Goal: Transaction & Acquisition: Purchase product/service

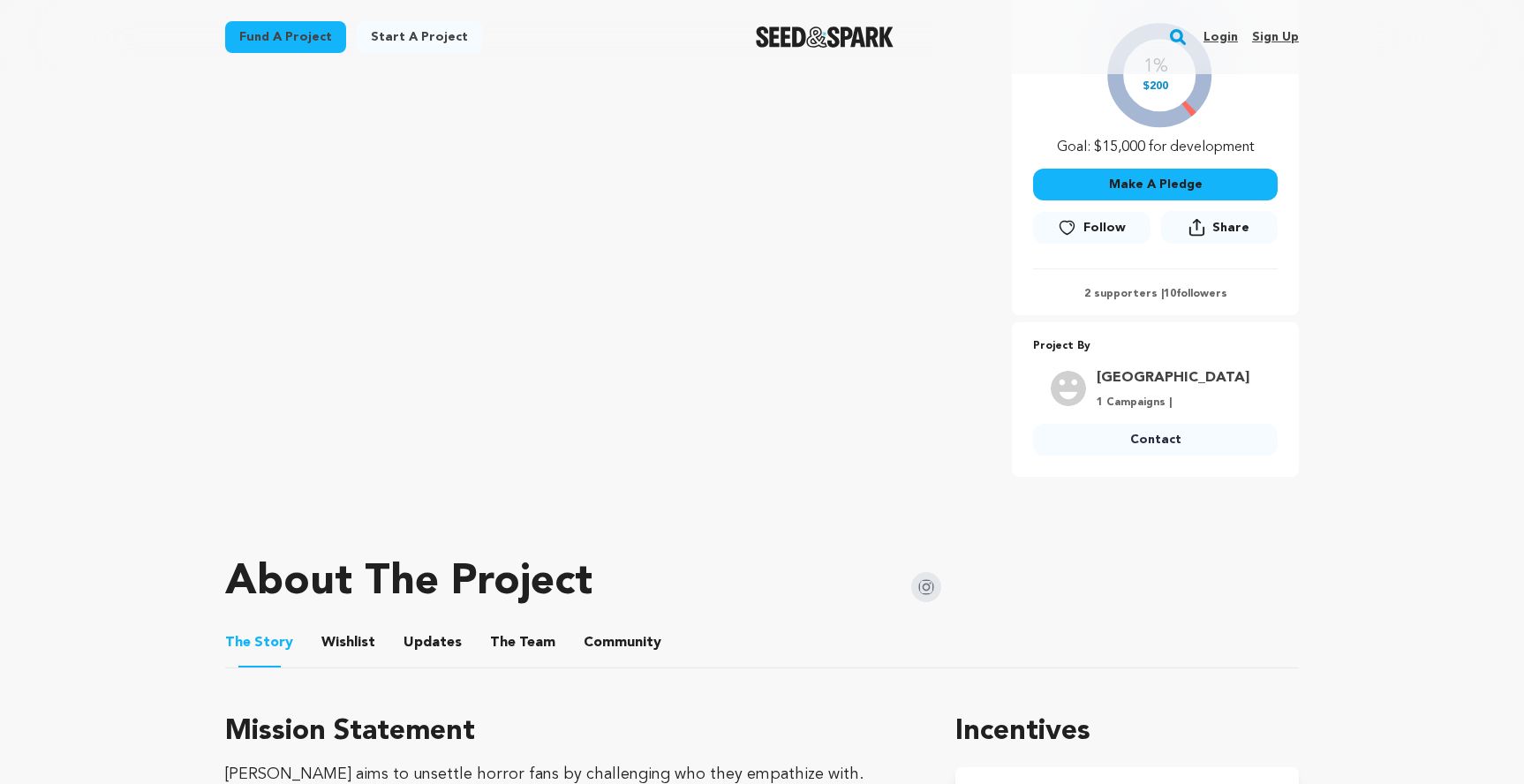
scroll to position [329, 0]
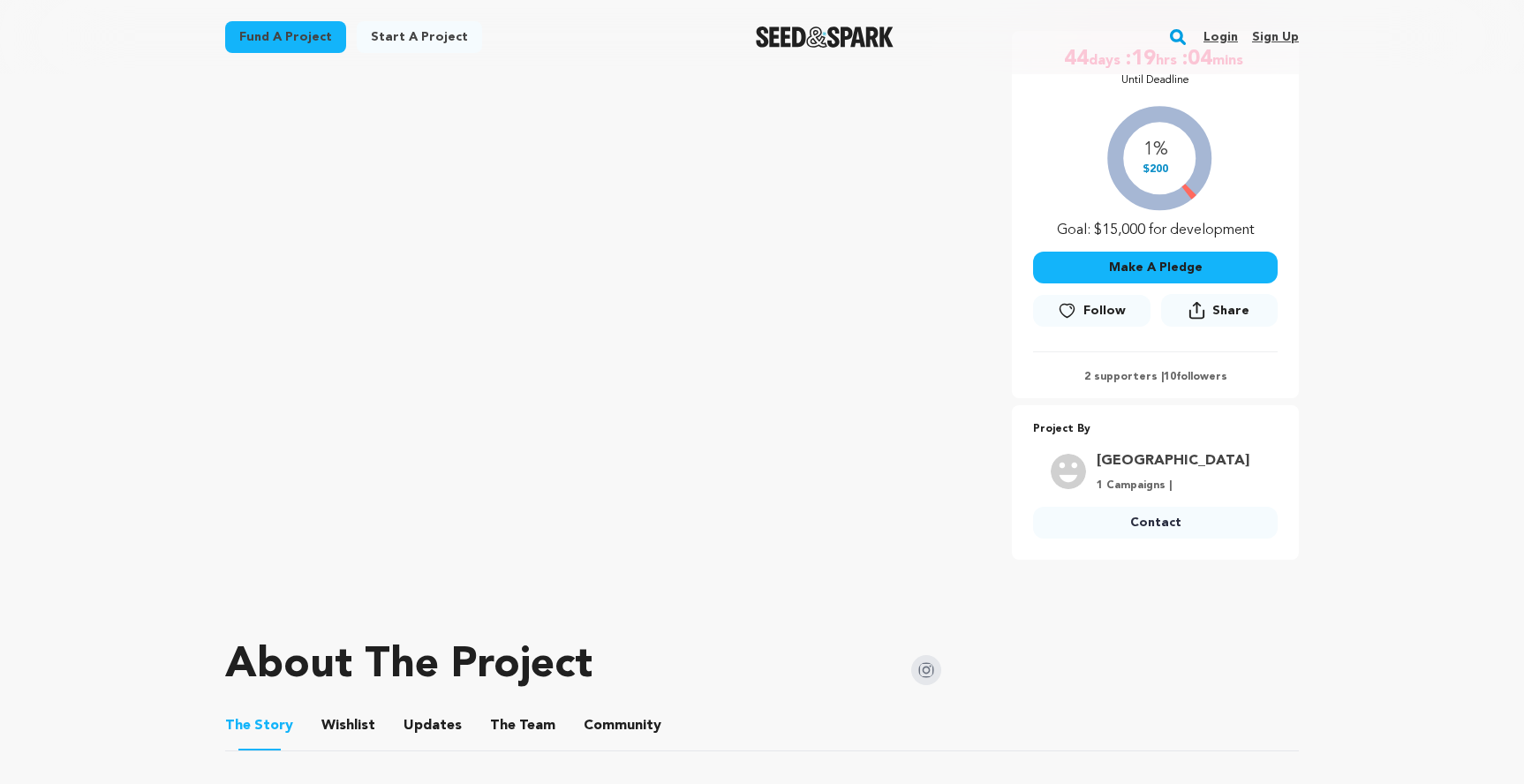
click at [1121, 275] on button "Make A Pledge" at bounding box center [1155, 267] width 244 height 32
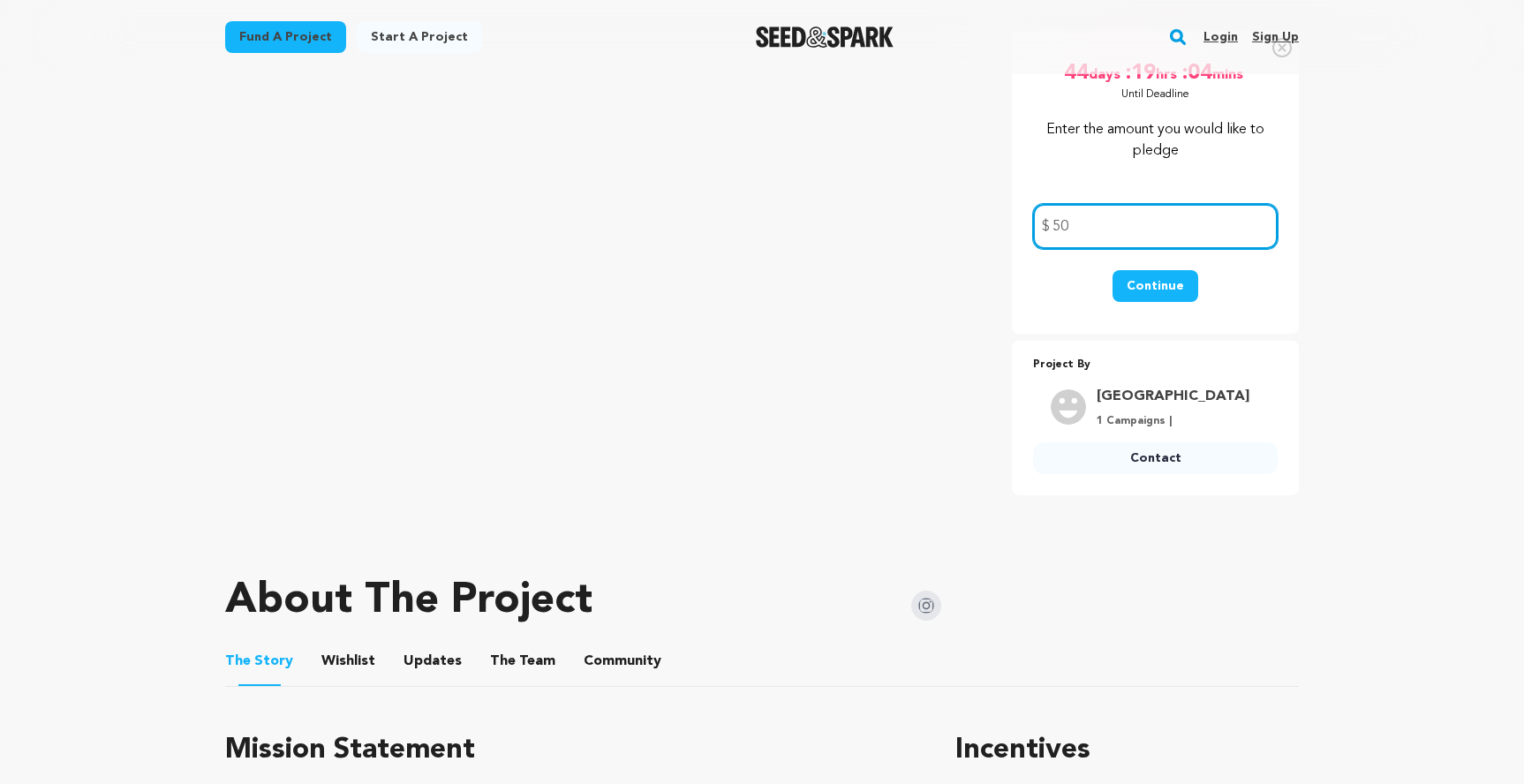
type input "50"
click at [1165, 280] on button "Continue" at bounding box center [1155, 286] width 86 height 32
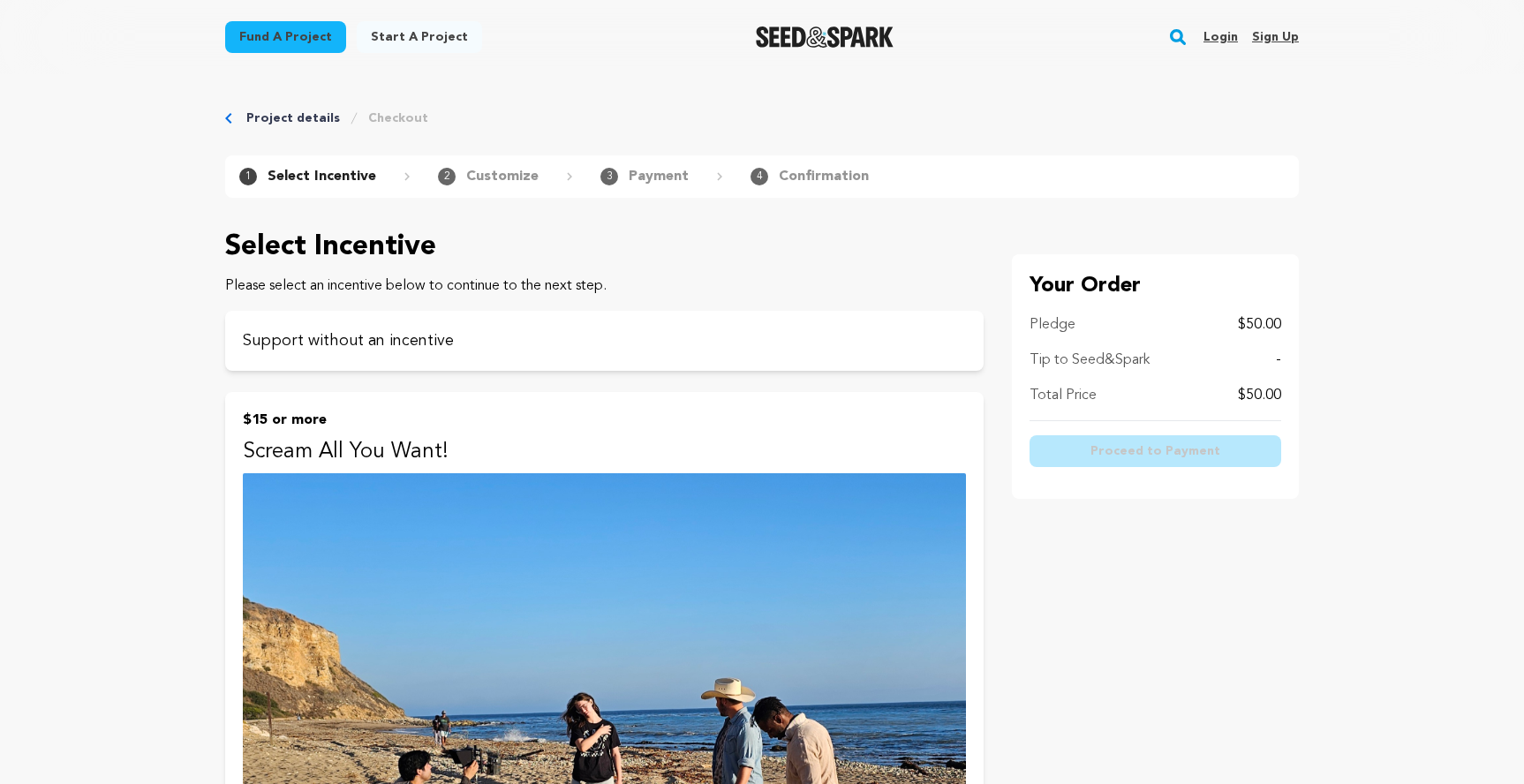
click at [1212, 44] on link "Login" at bounding box center [1220, 37] width 35 height 29
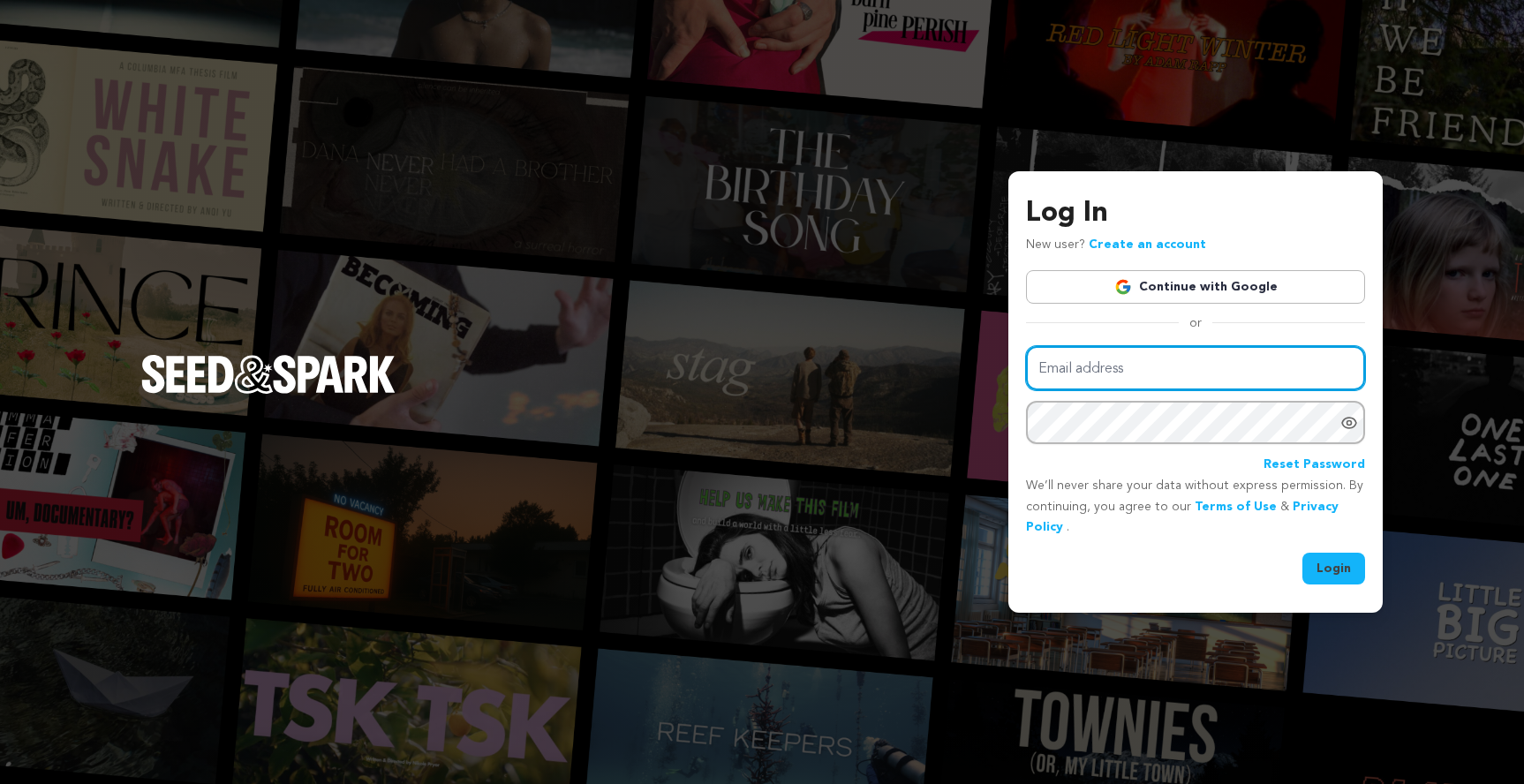
type input "[EMAIL_ADDRESS][DOMAIN_NAME]"
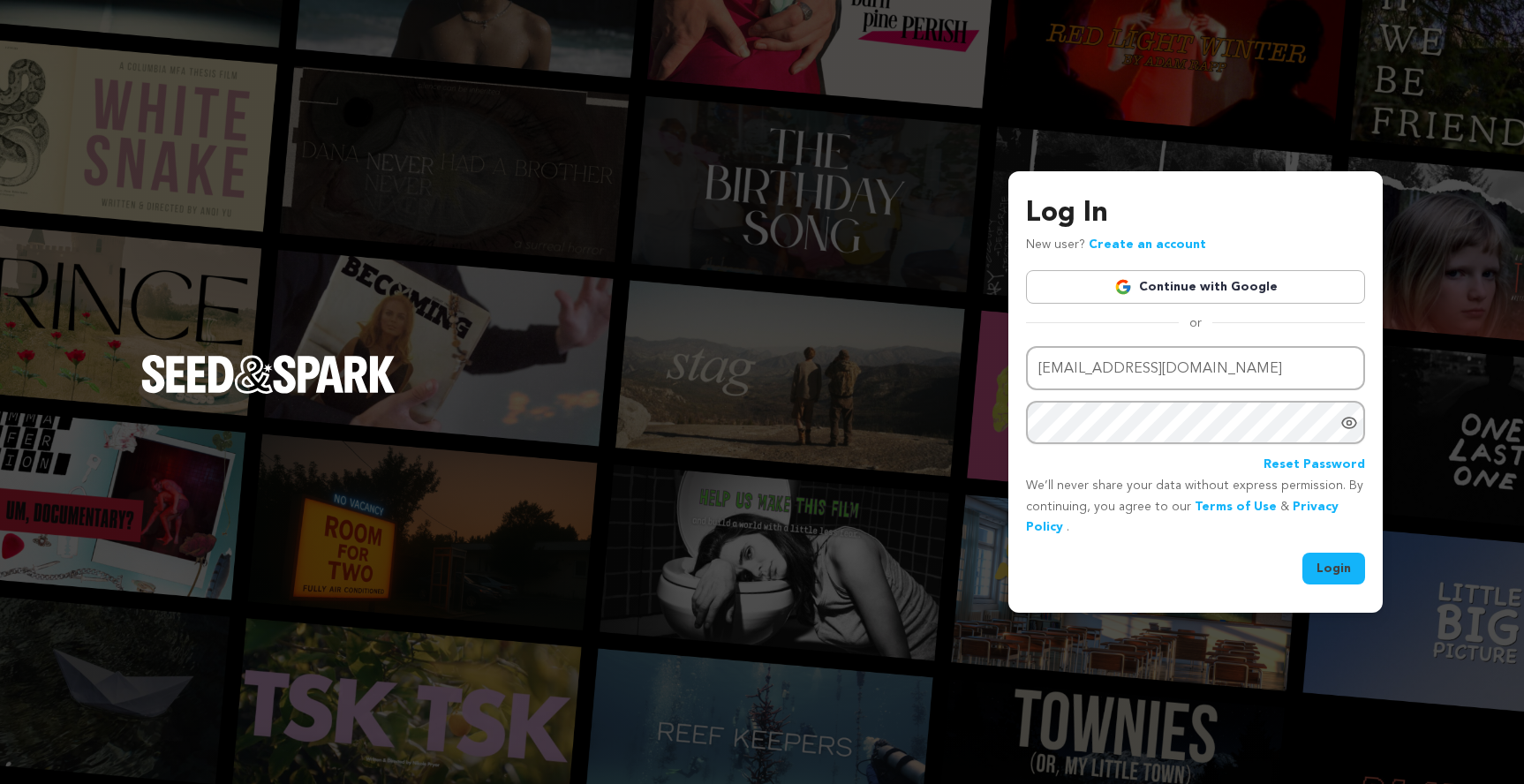
click at [1216, 295] on link "Continue with Google" at bounding box center [1196, 287] width 339 height 34
click at [1313, 567] on button "Login" at bounding box center [1333, 568] width 62 height 32
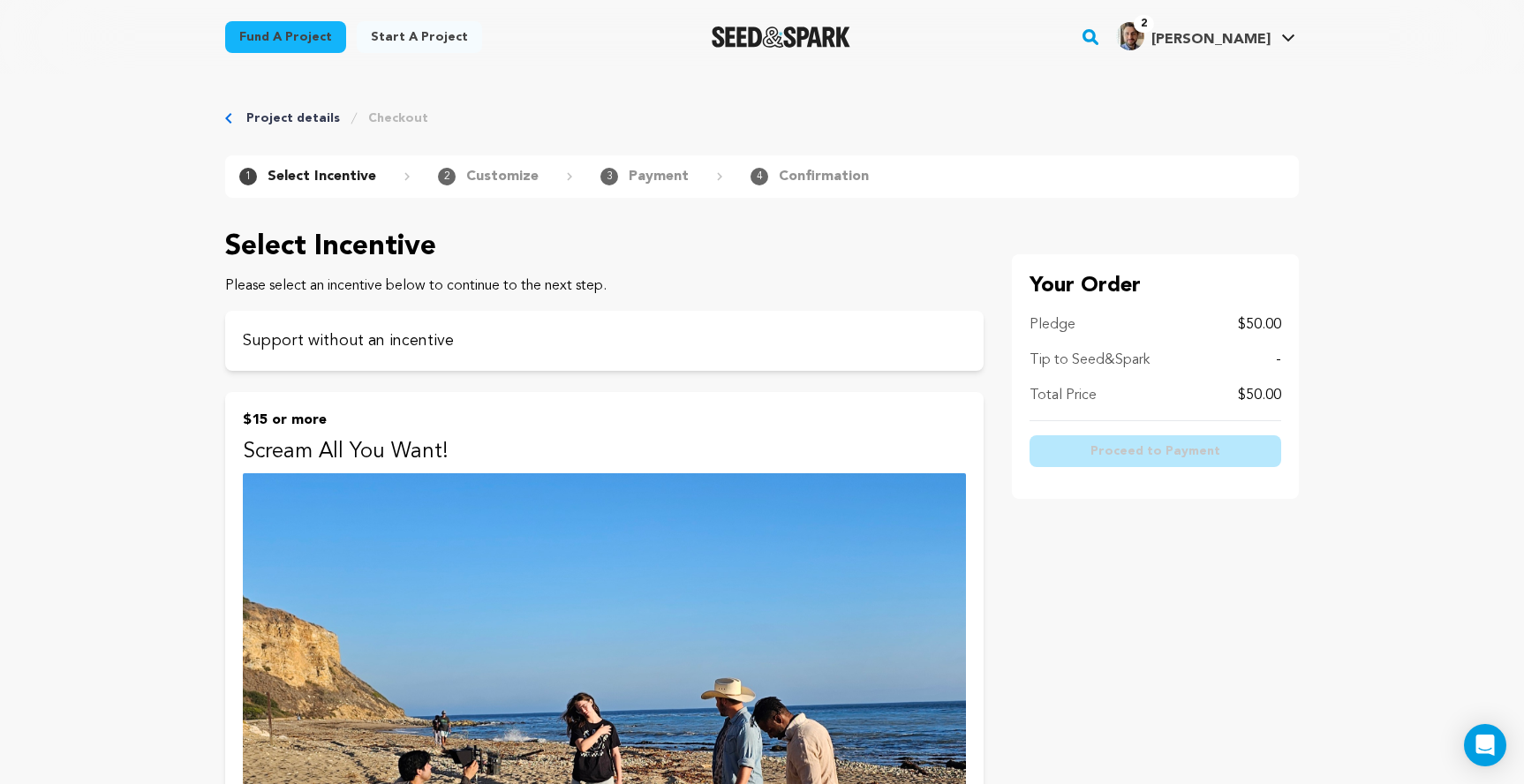
click at [931, 161] on div "1 Select Incentive 2 Customize 3 Payment 4 Confirmation" at bounding box center [762, 176] width 1074 height 43
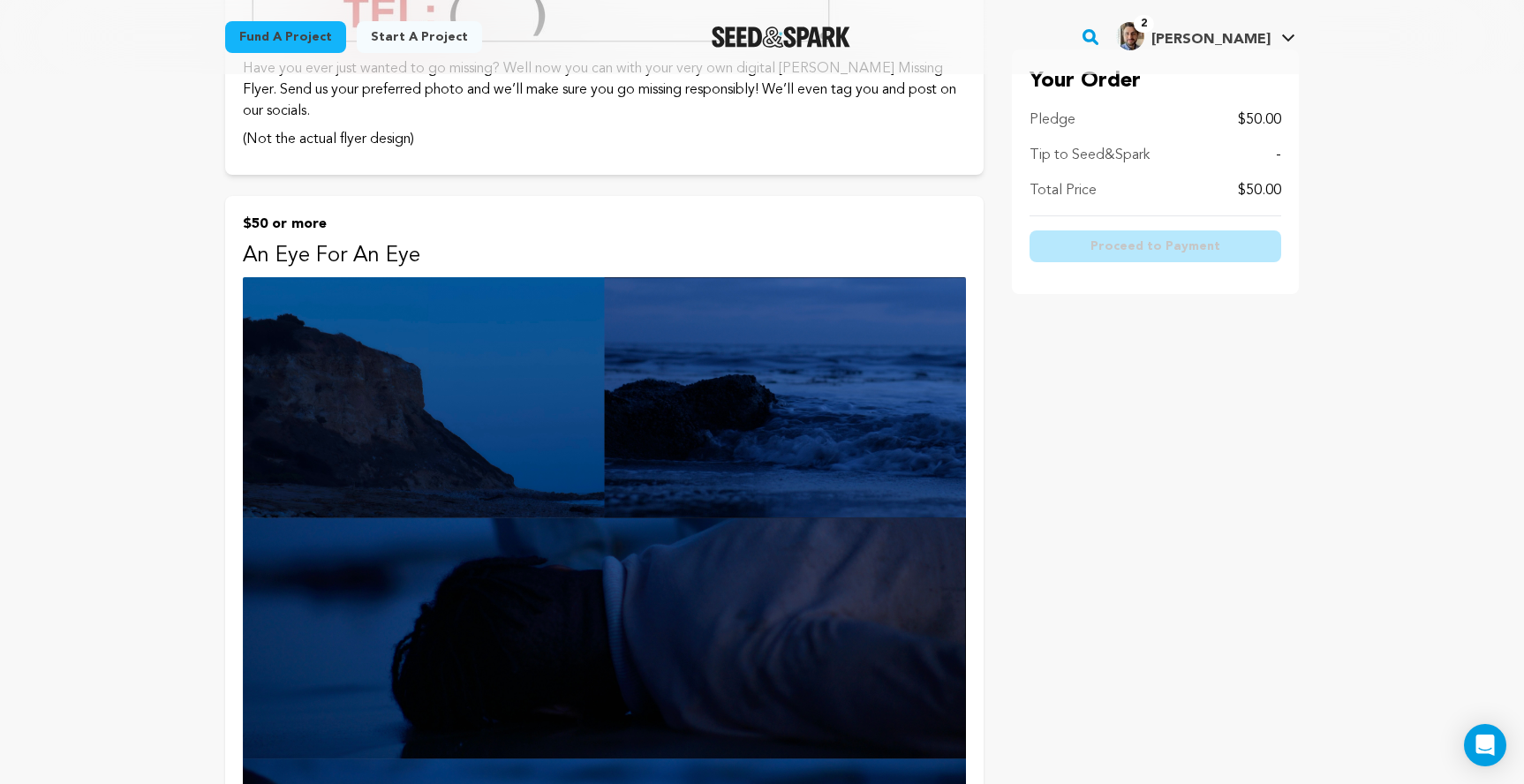
click at [648, 214] on p "$50 or more" at bounding box center [604, 223] width 723 height 21
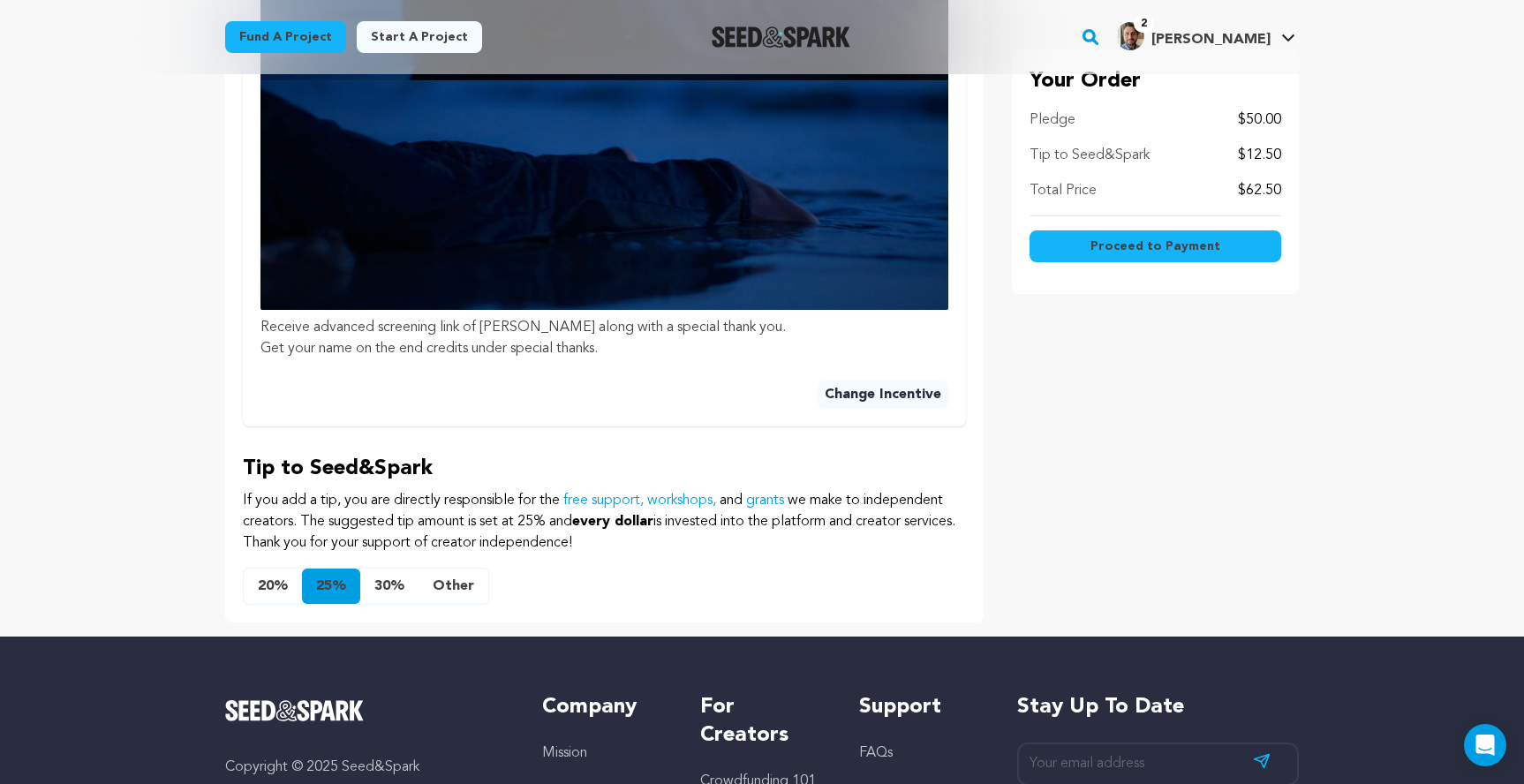
scroll to position [1054, 0]
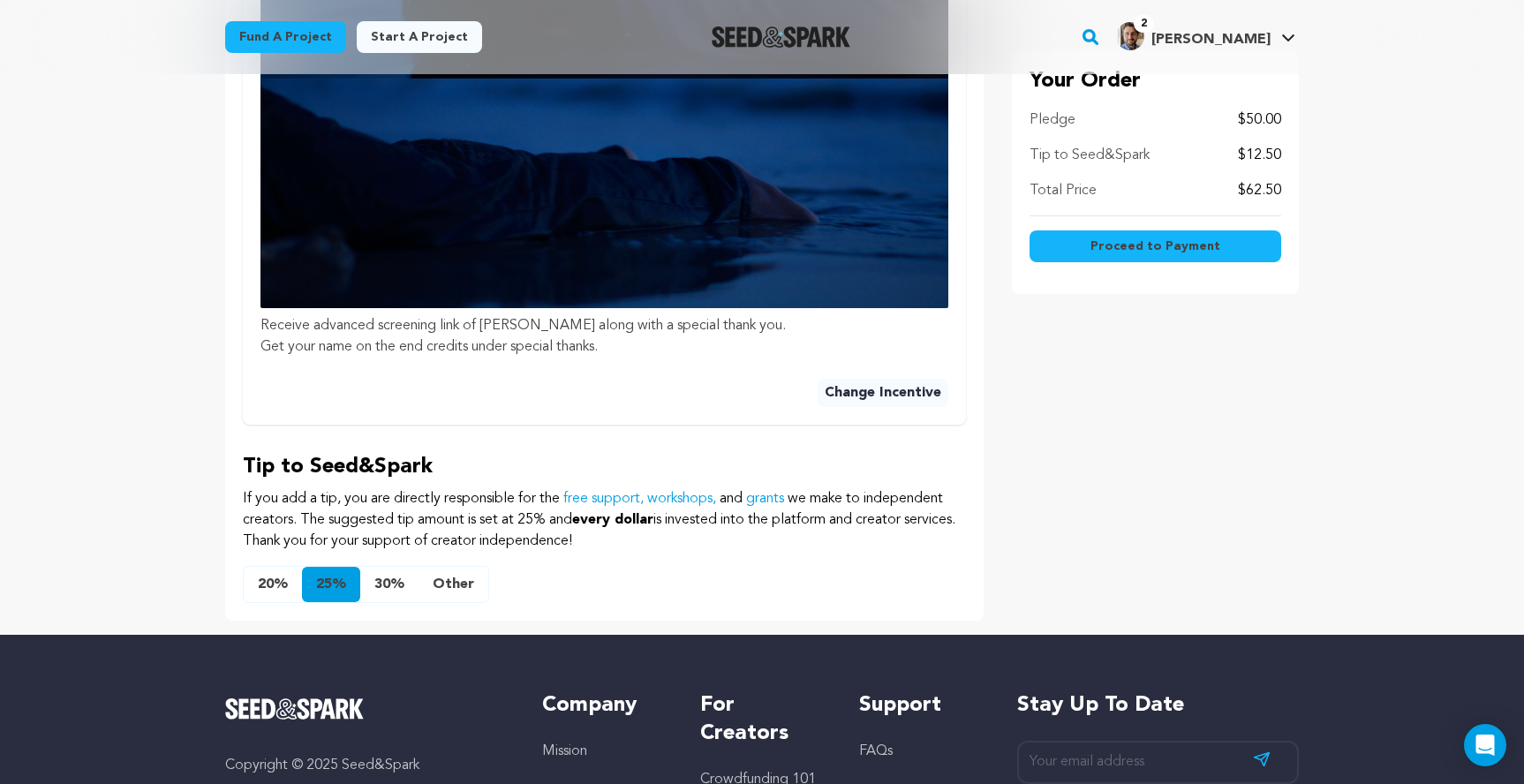
click at [436, 583] on button "Other" at bounding box center [453, 584] width 70 height 36
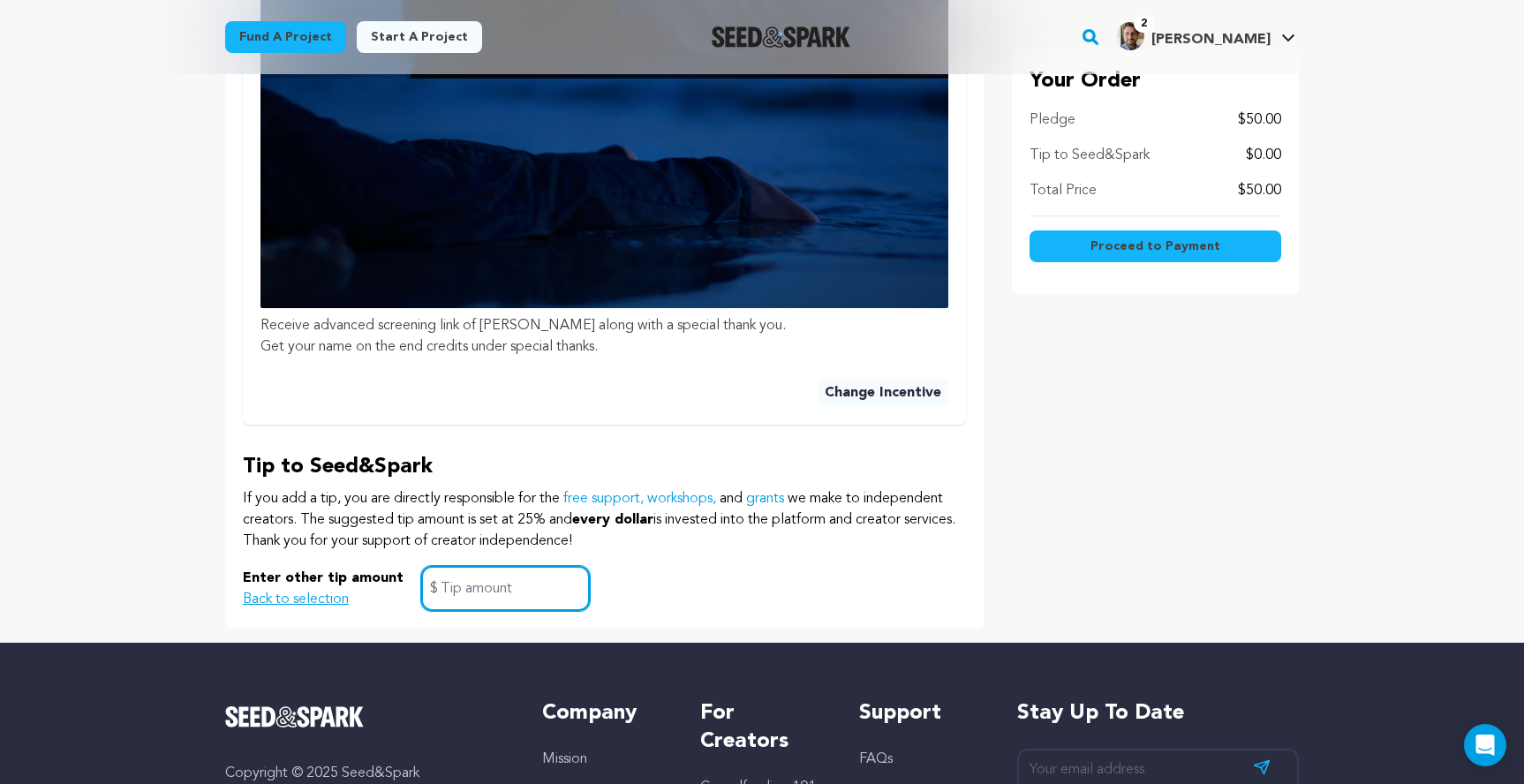
click at [471, 592] on input "text" at bounding box center [505, 588] width 169 height 45
type input "5"
click at [692, 576] on div "Enter other tip amount Back to selection 5 $" at bounding box center [604, 588] width 723 height 45
click at [323, 605] on button "Back to selection" at bounding box center [296, 599] width 106 height 21
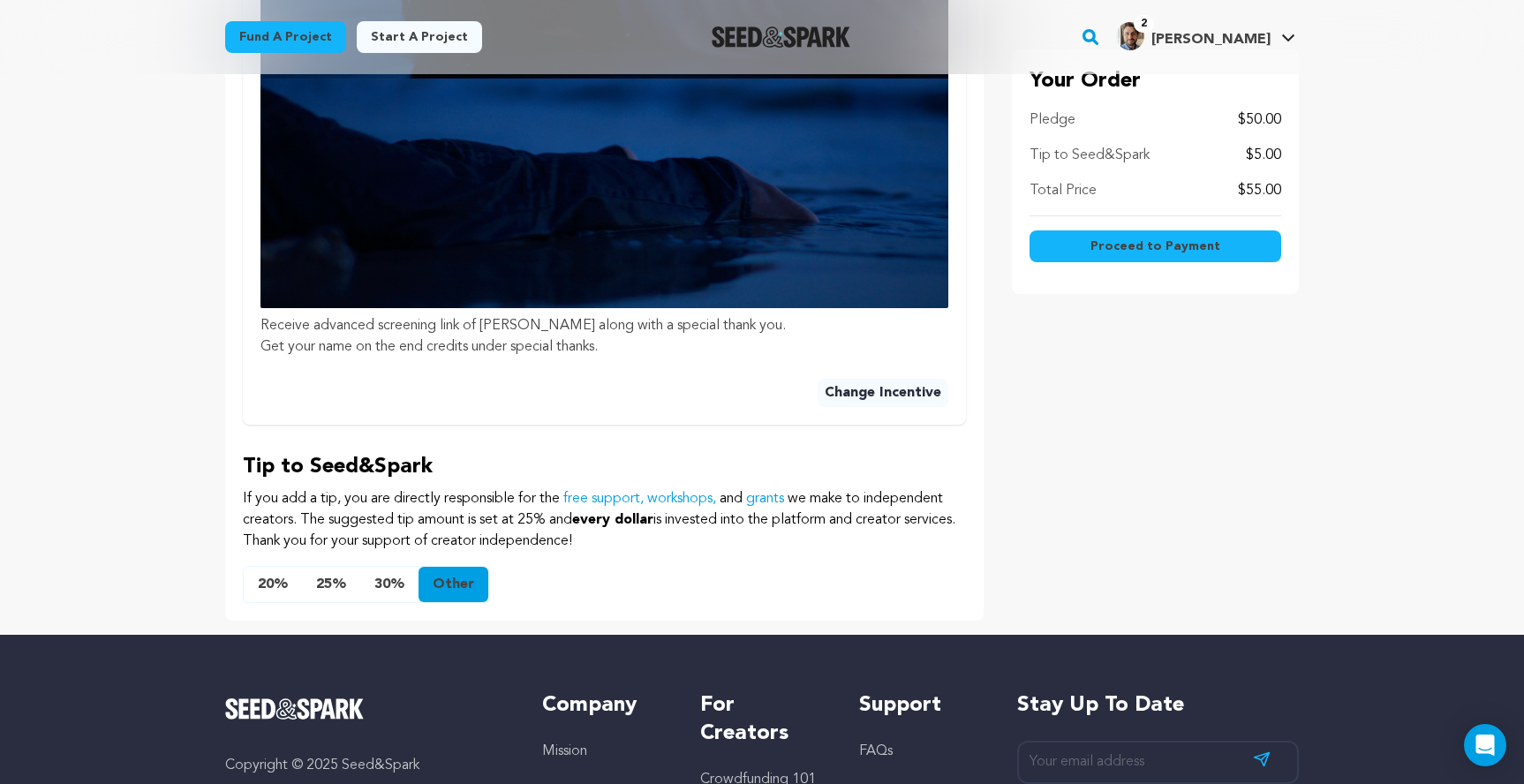
click at [1103, 254] on span "Proceed to Payment" at bounding box center [1155, 246] width 130 height 18
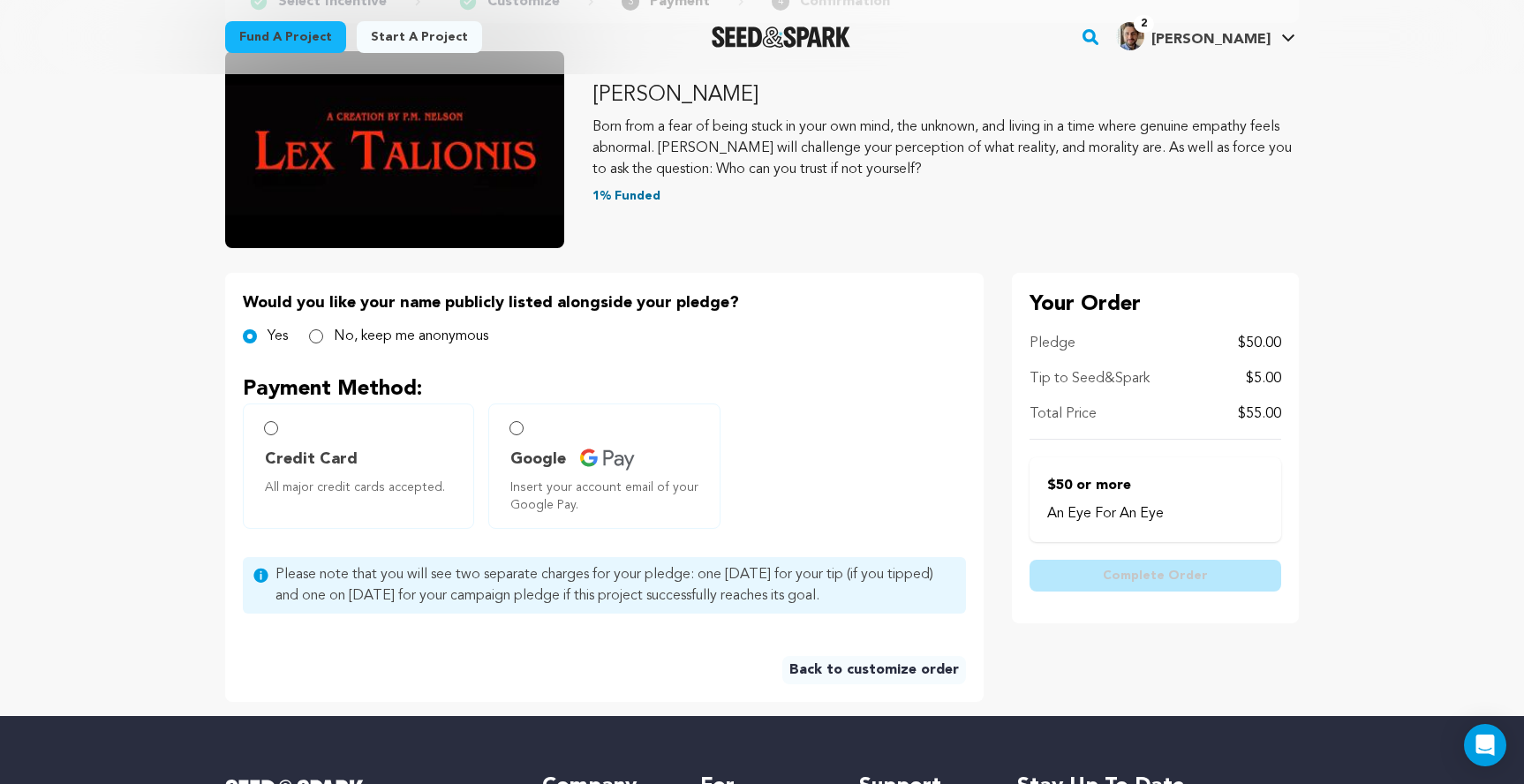
scroll to position [177, 0]
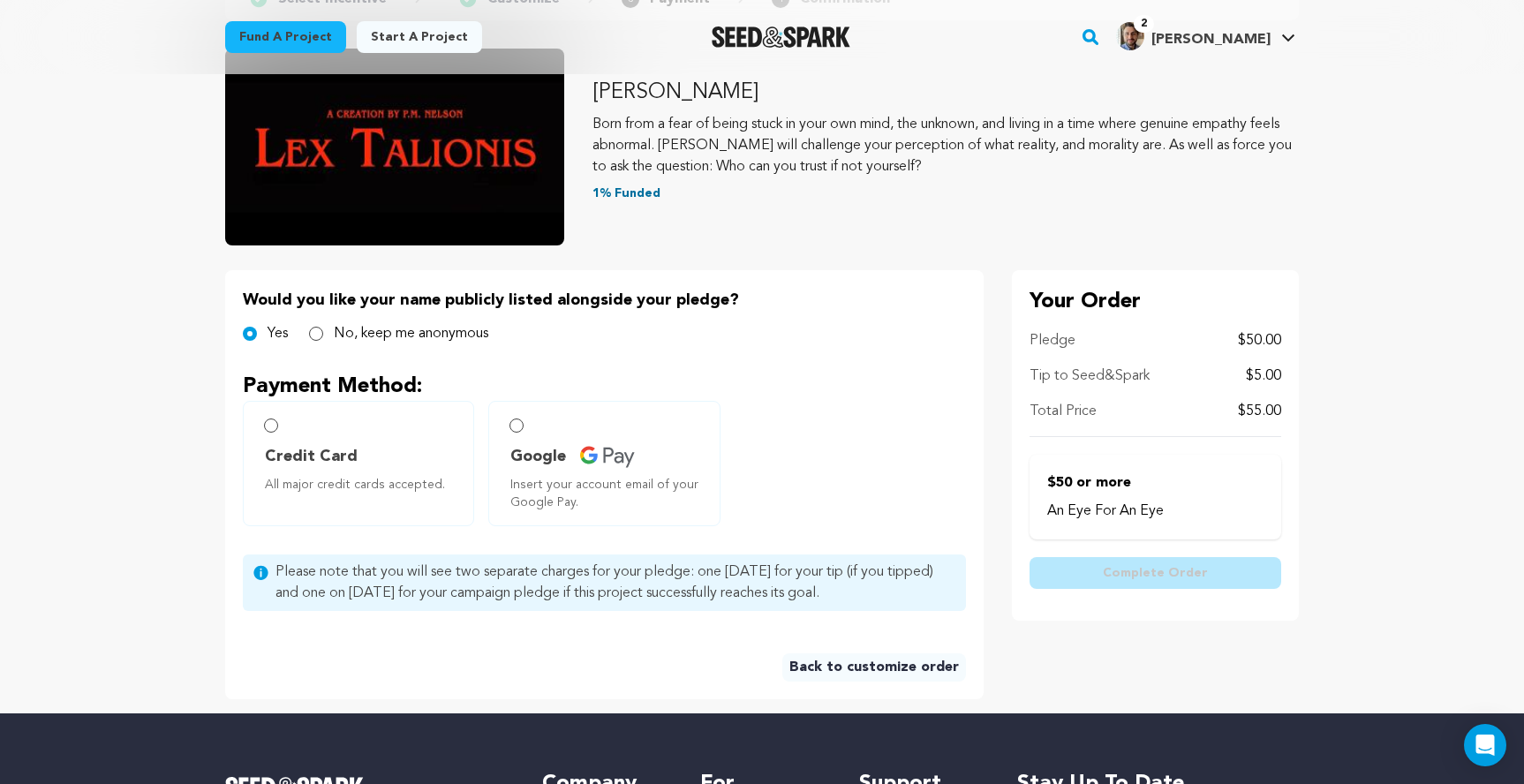
click at [335, 433] on label "Credit Card All major credit cards accepted." at bounding box center [359, 463] width 231 height 126
radio input "true"
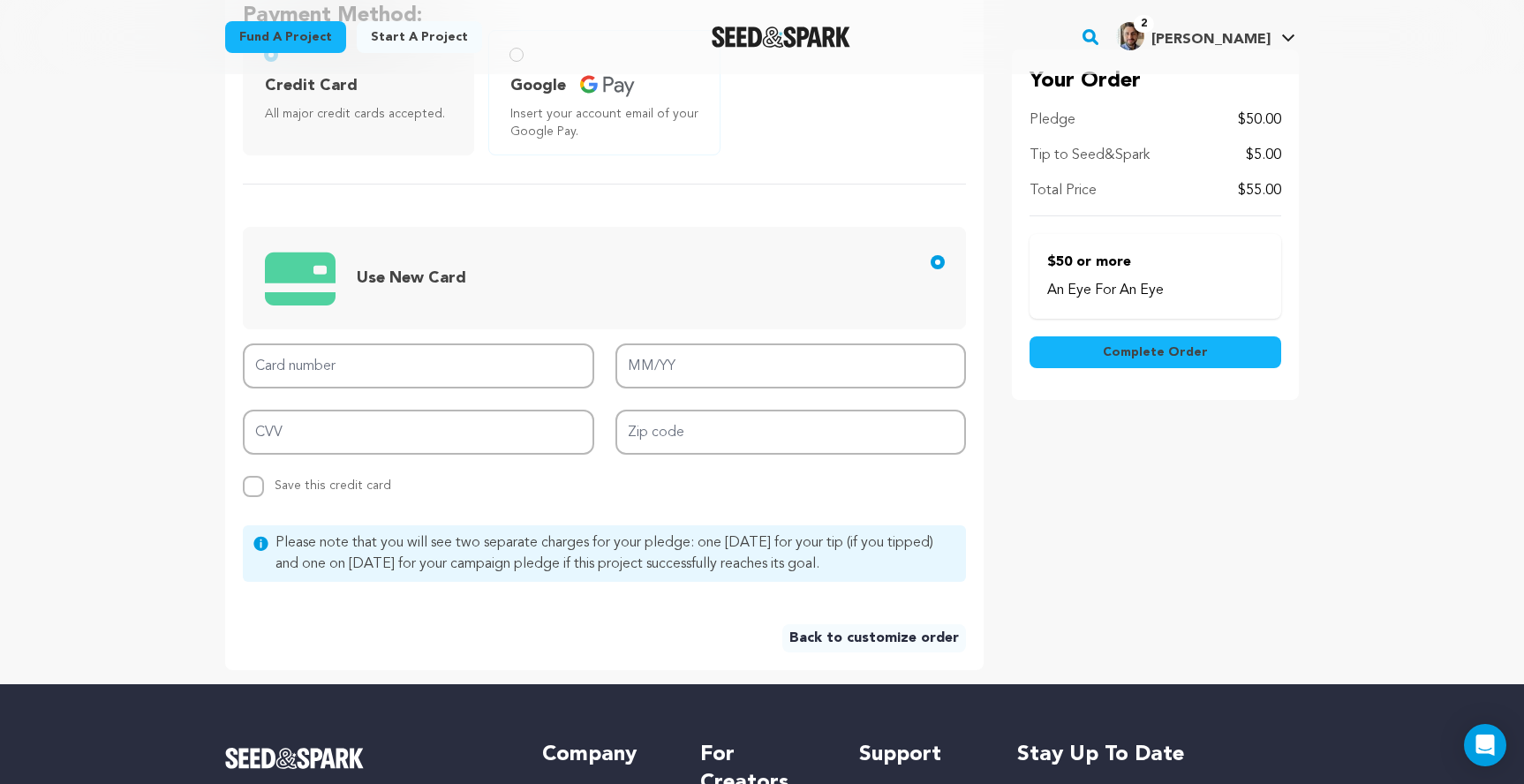
scroll to position [705, 0]
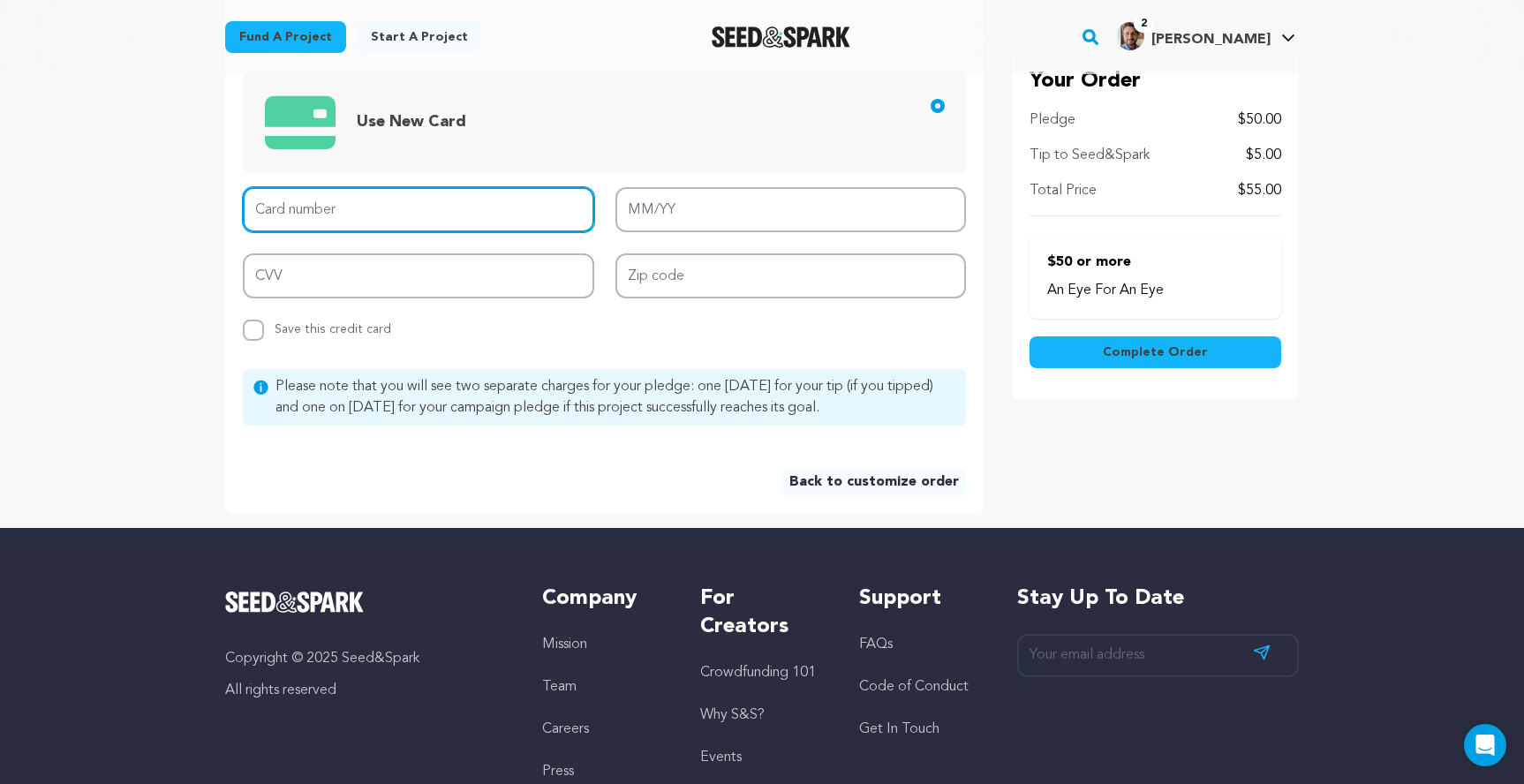
click at [335, 224] on input "Card number" at bounding box center [418, 210] width 351 height 45
type input "[CREDIT_CARD_NUMBER]"
type input "02/30"
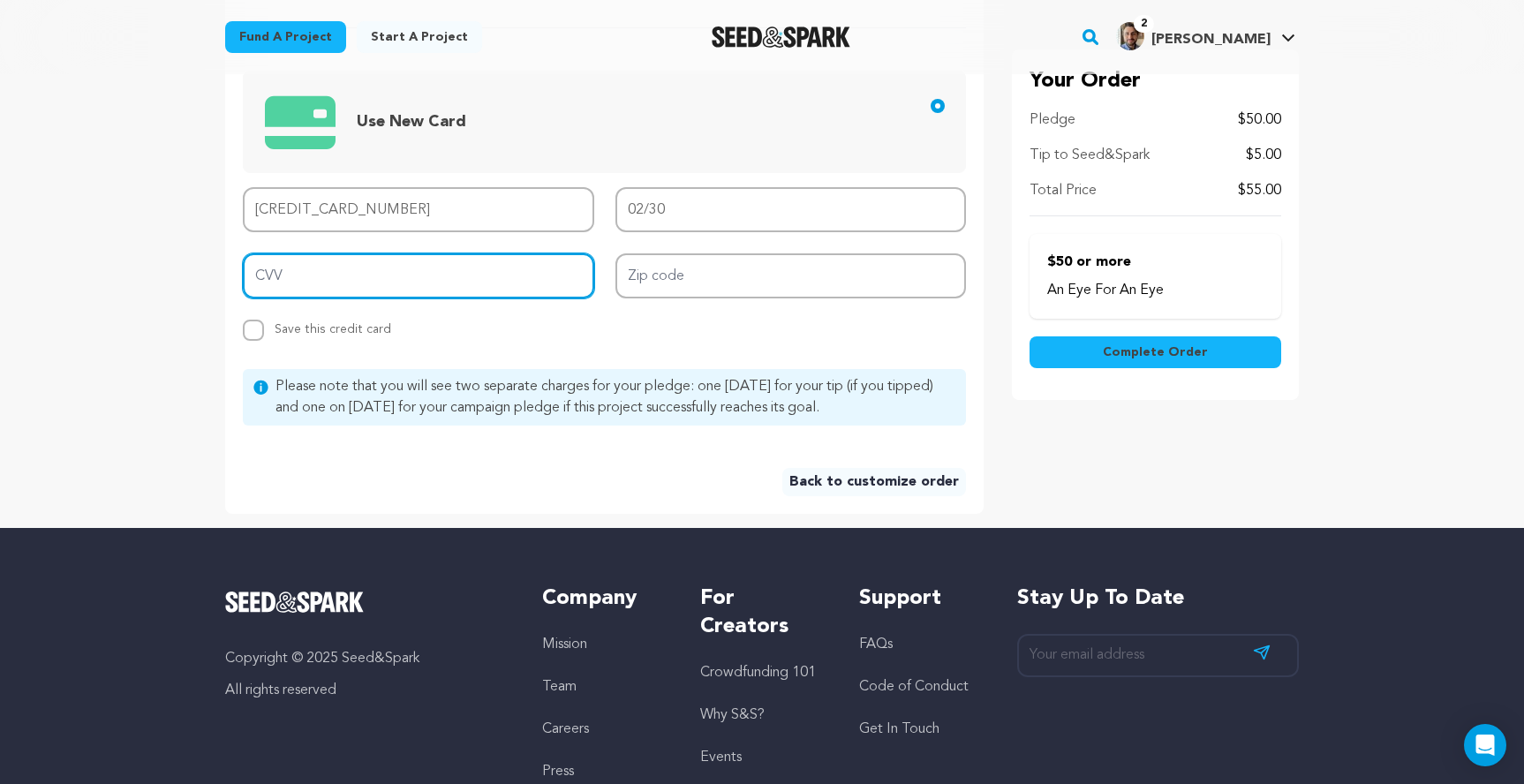
type input "365"
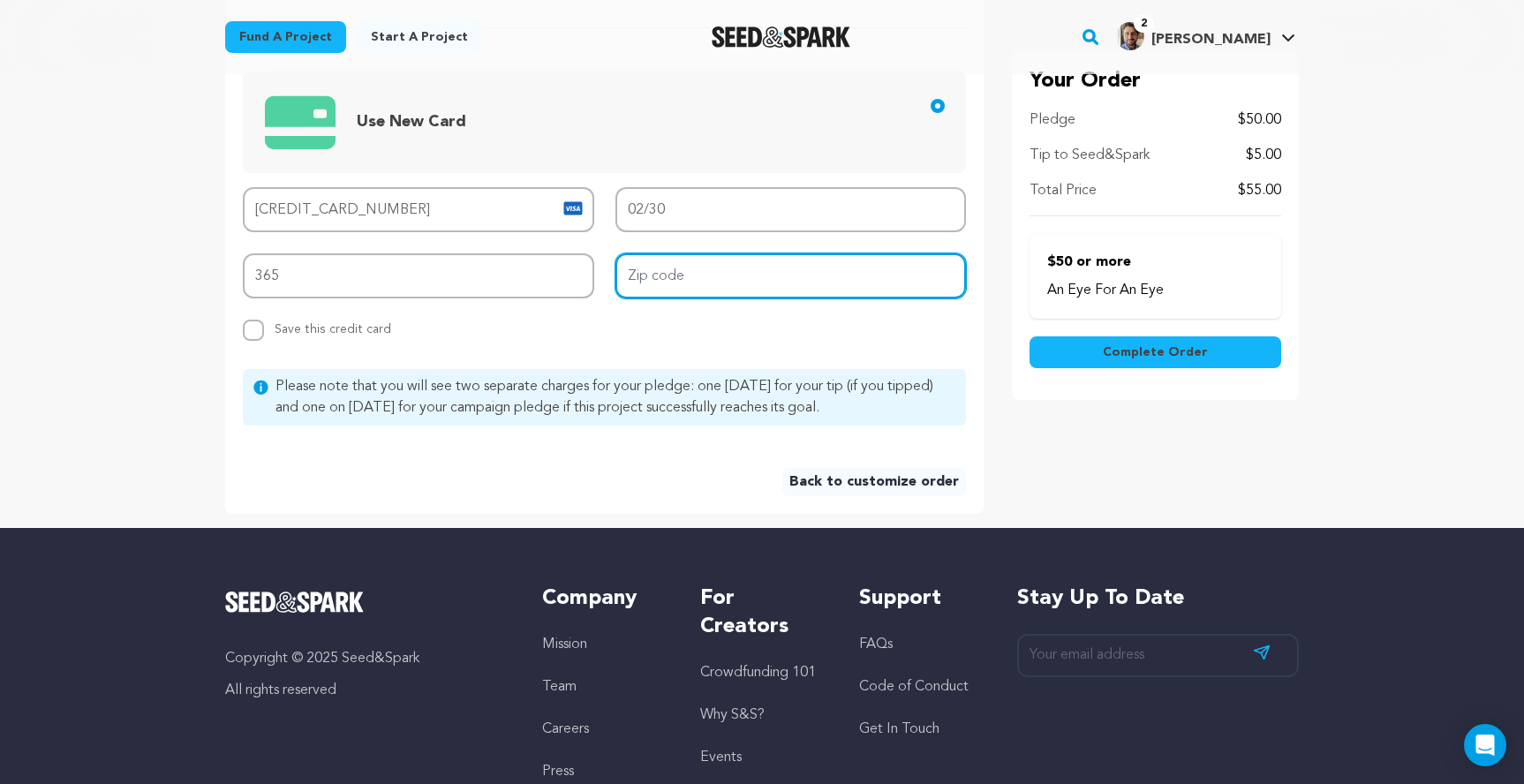
click at [677, 278] on input "Zip code" at bounding box center [790, 276] width 351 height 45
type input "92677"
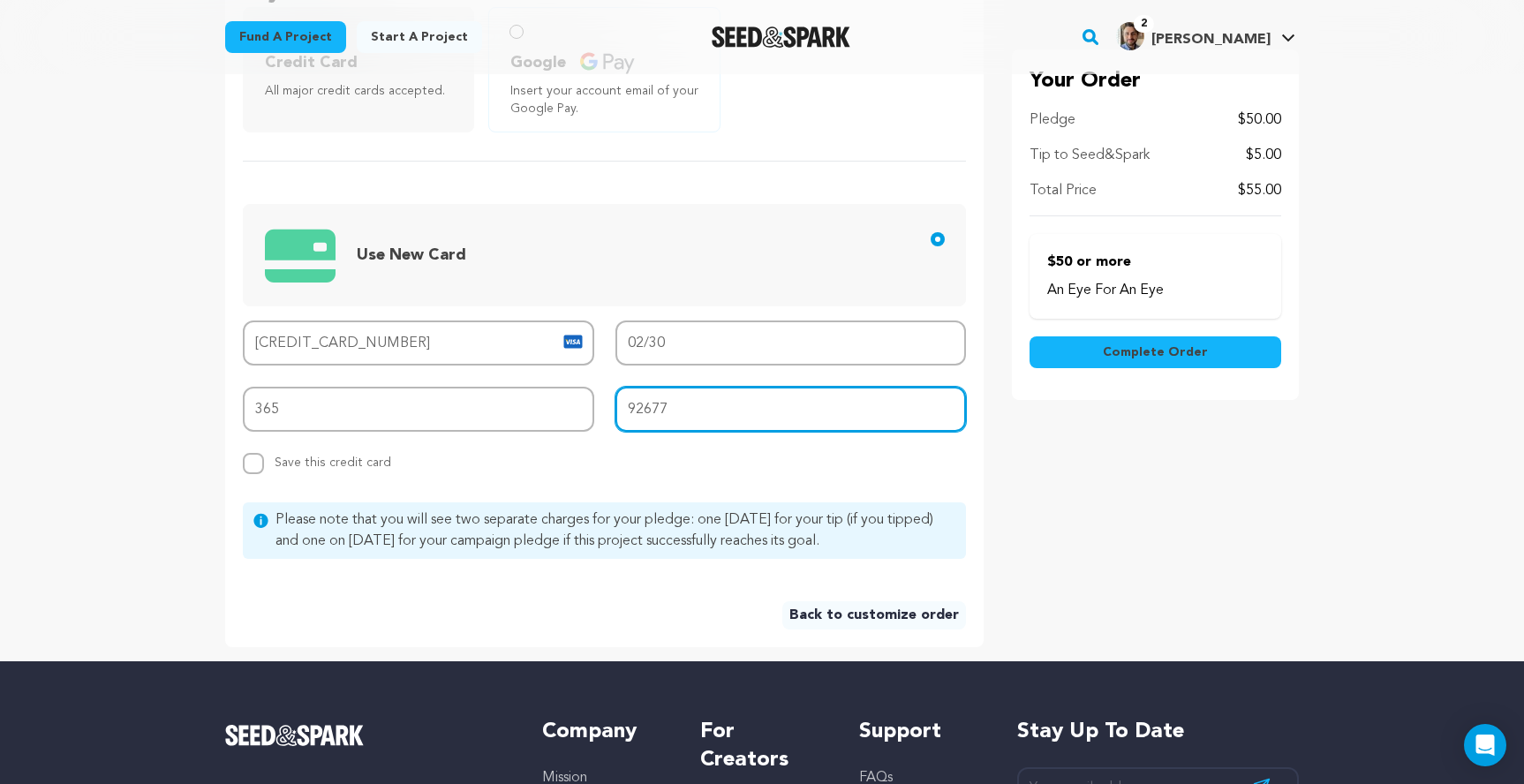
scroll to position [559, 0]
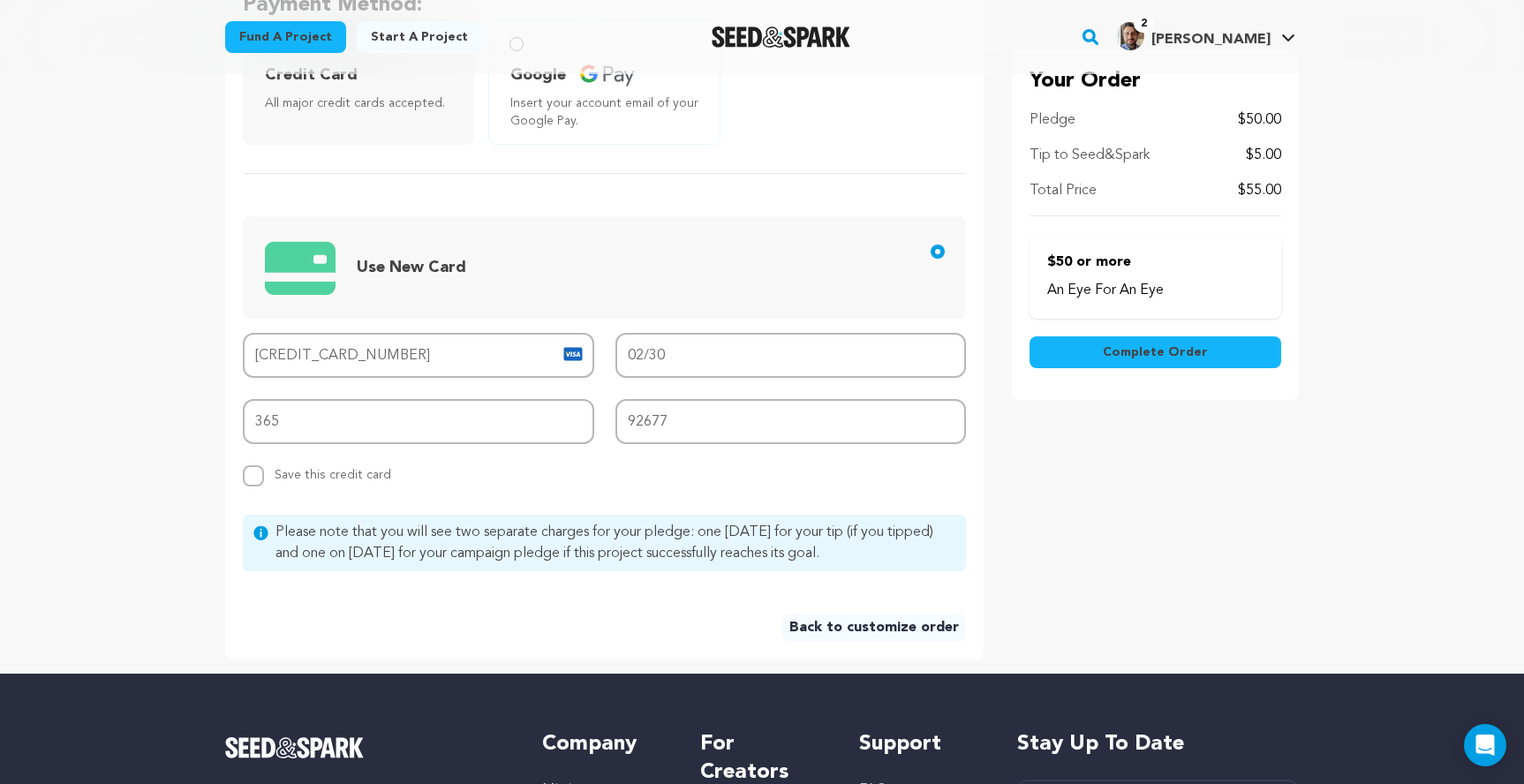
click at [1133, 357] on span "Complete Order" at bounding box center [1155, 352] width 105 height 18
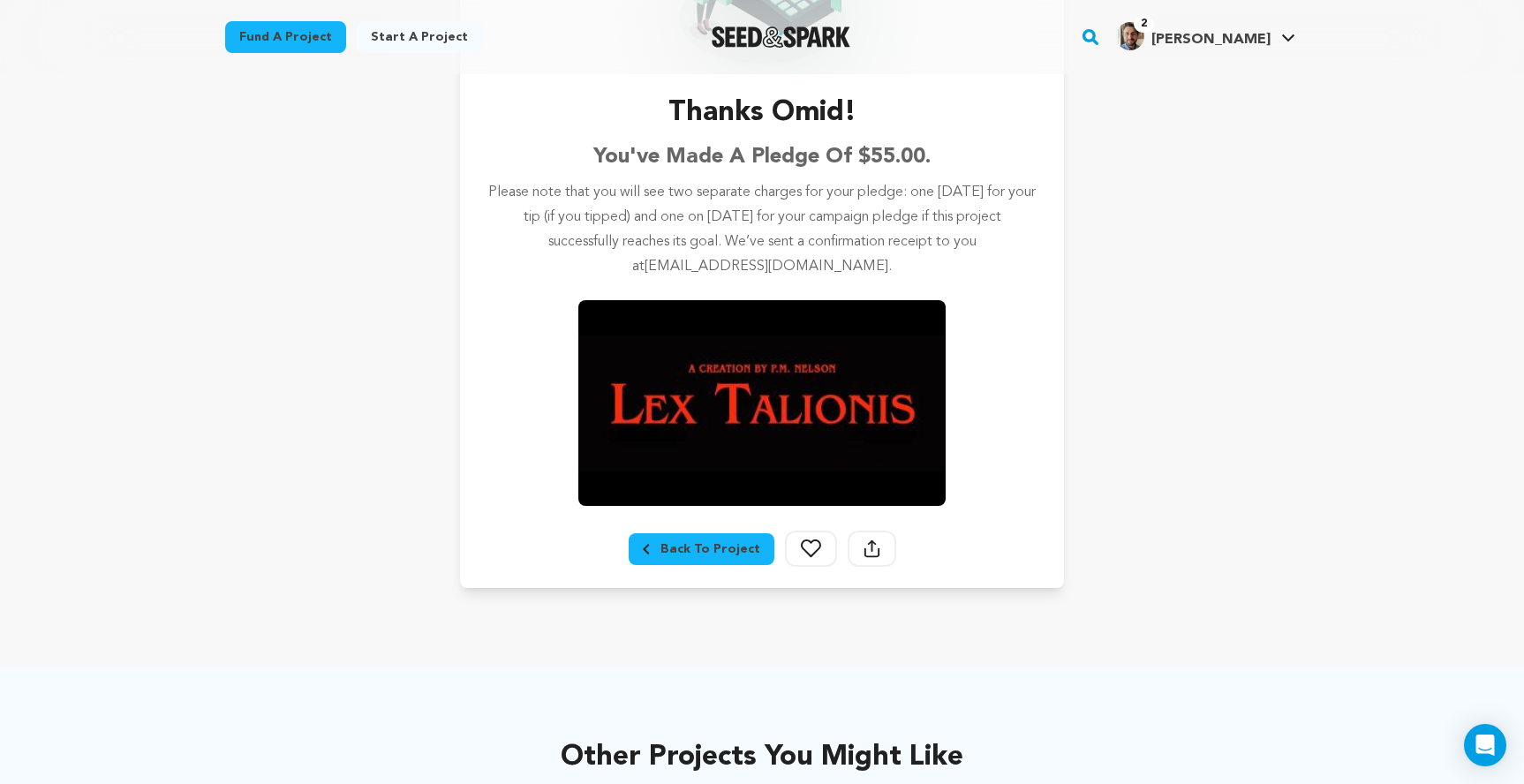
scroll to position [502, 0]
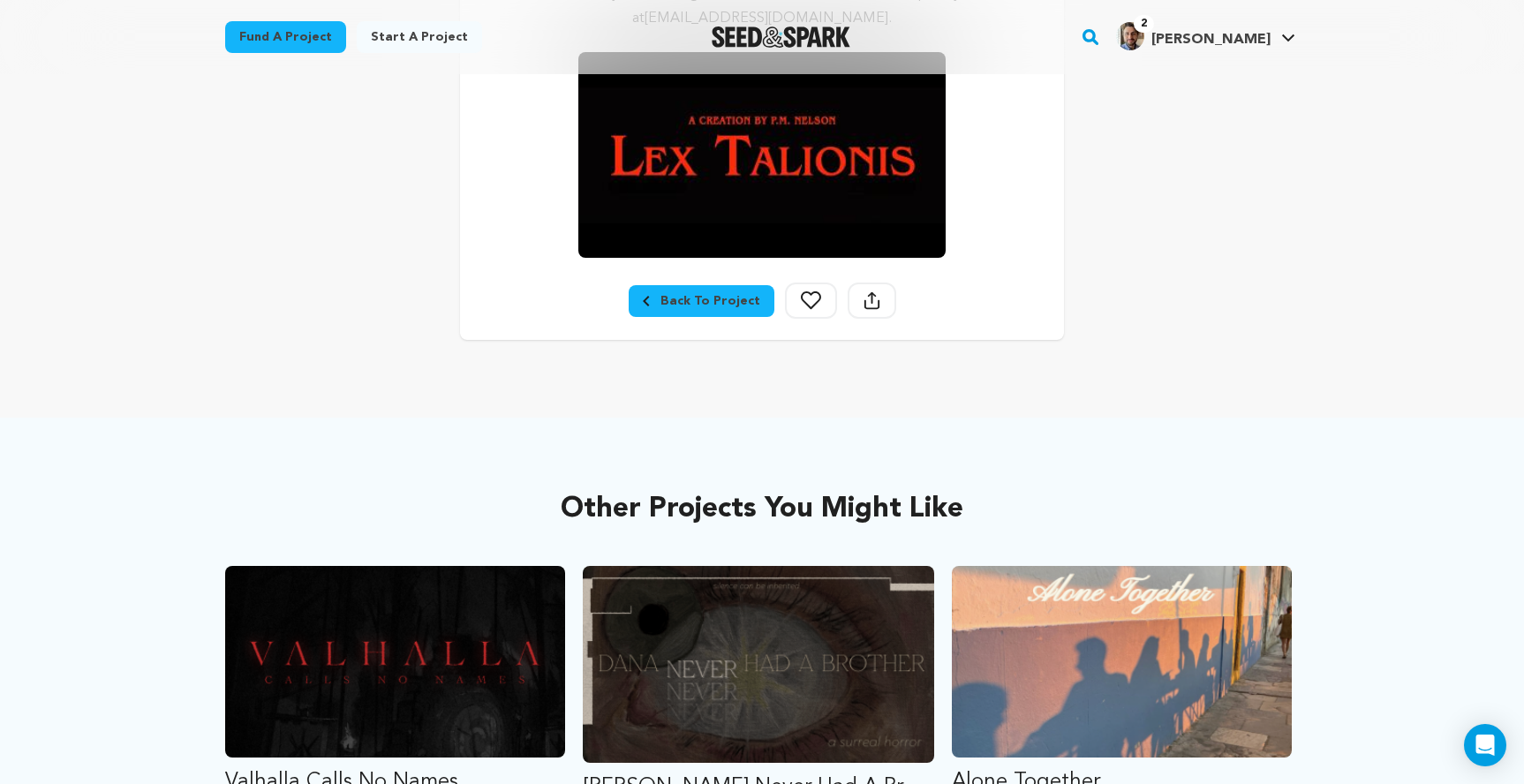
click at [694, 298] on div "Back To Project" at bounding box center [701, 302] width 118 height 18
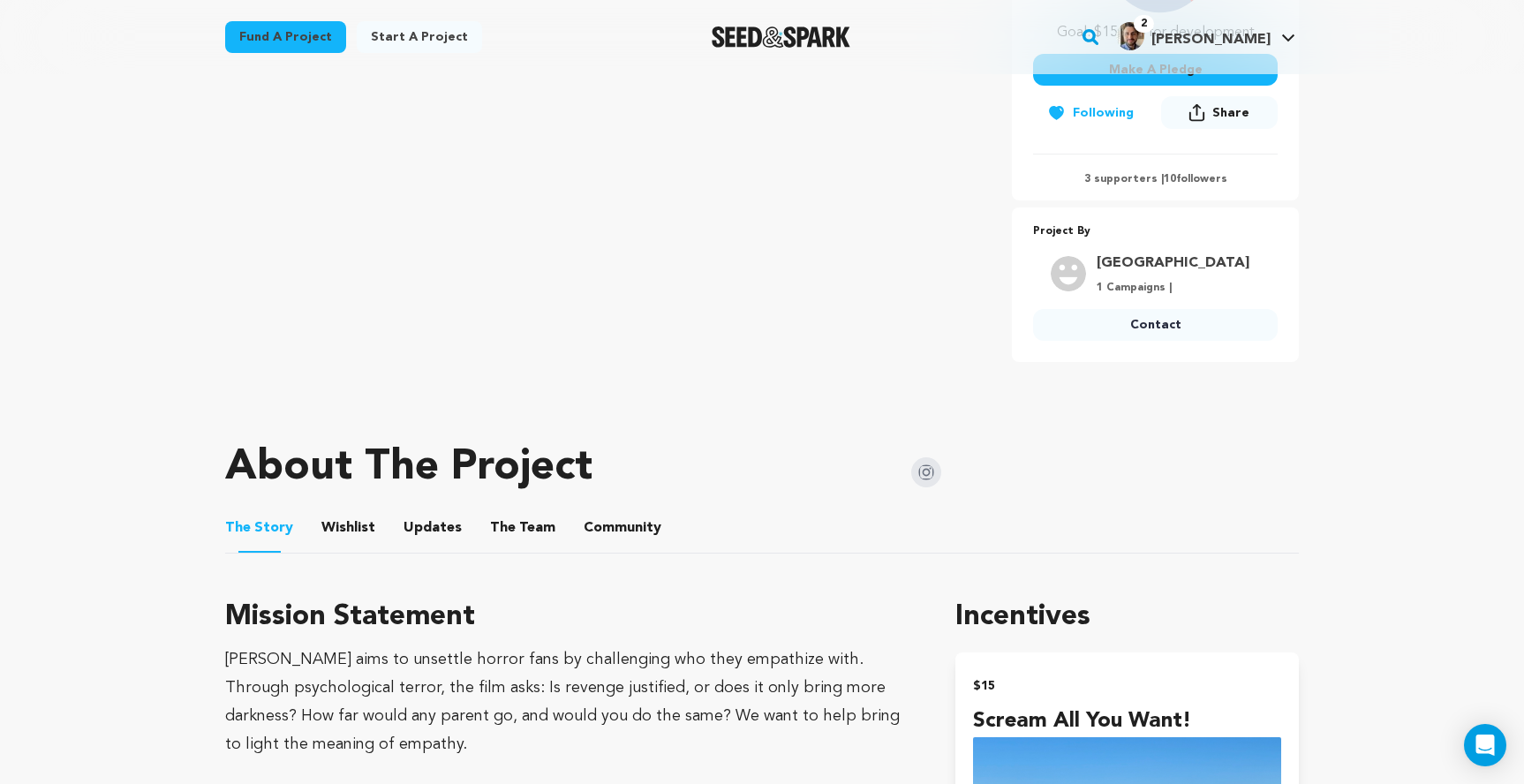
scroll to position [436, 0]
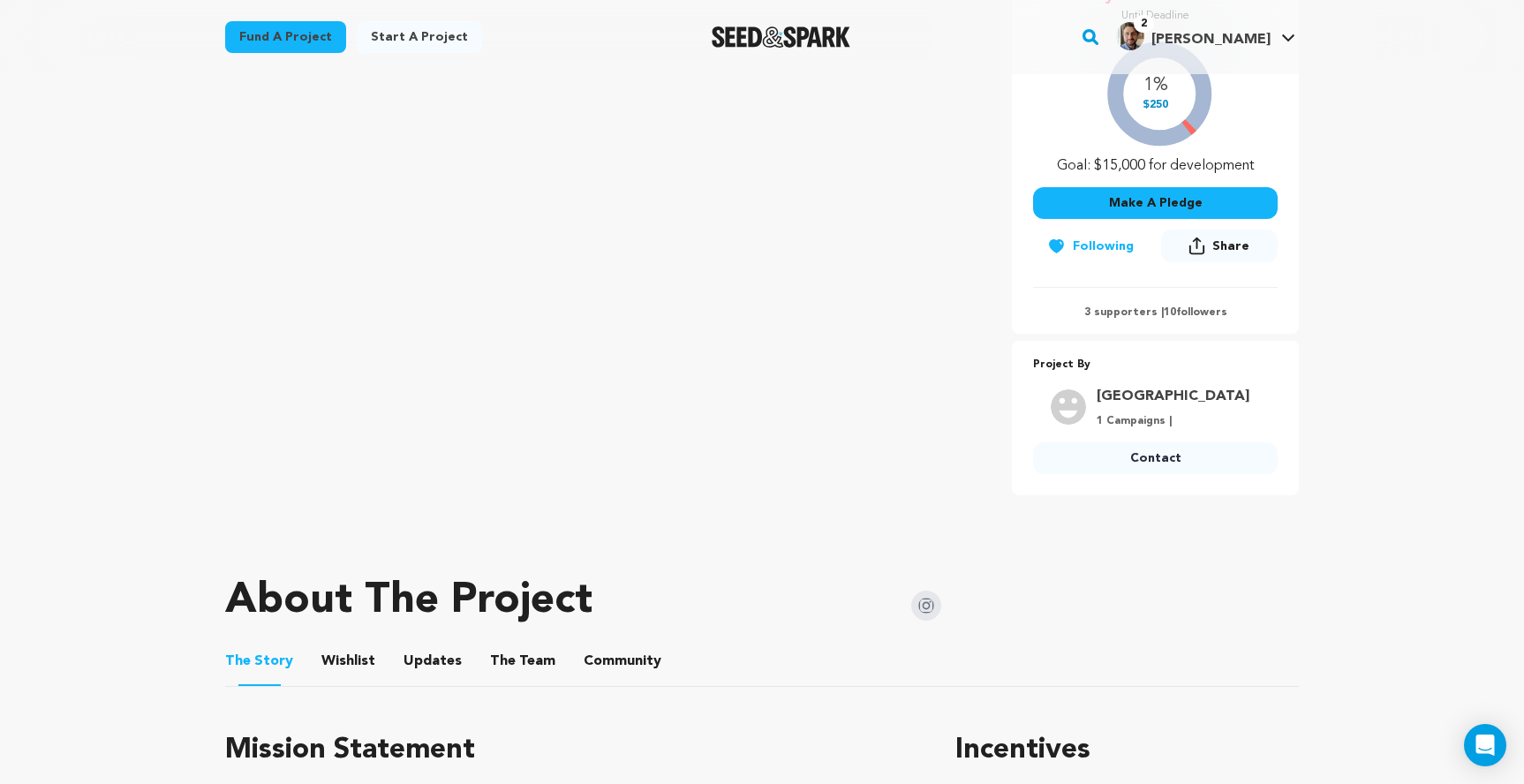
click at [1127, 315] on p "3 supporters | 10 followers" at bounding box center [1155, 312] width 244 height 14
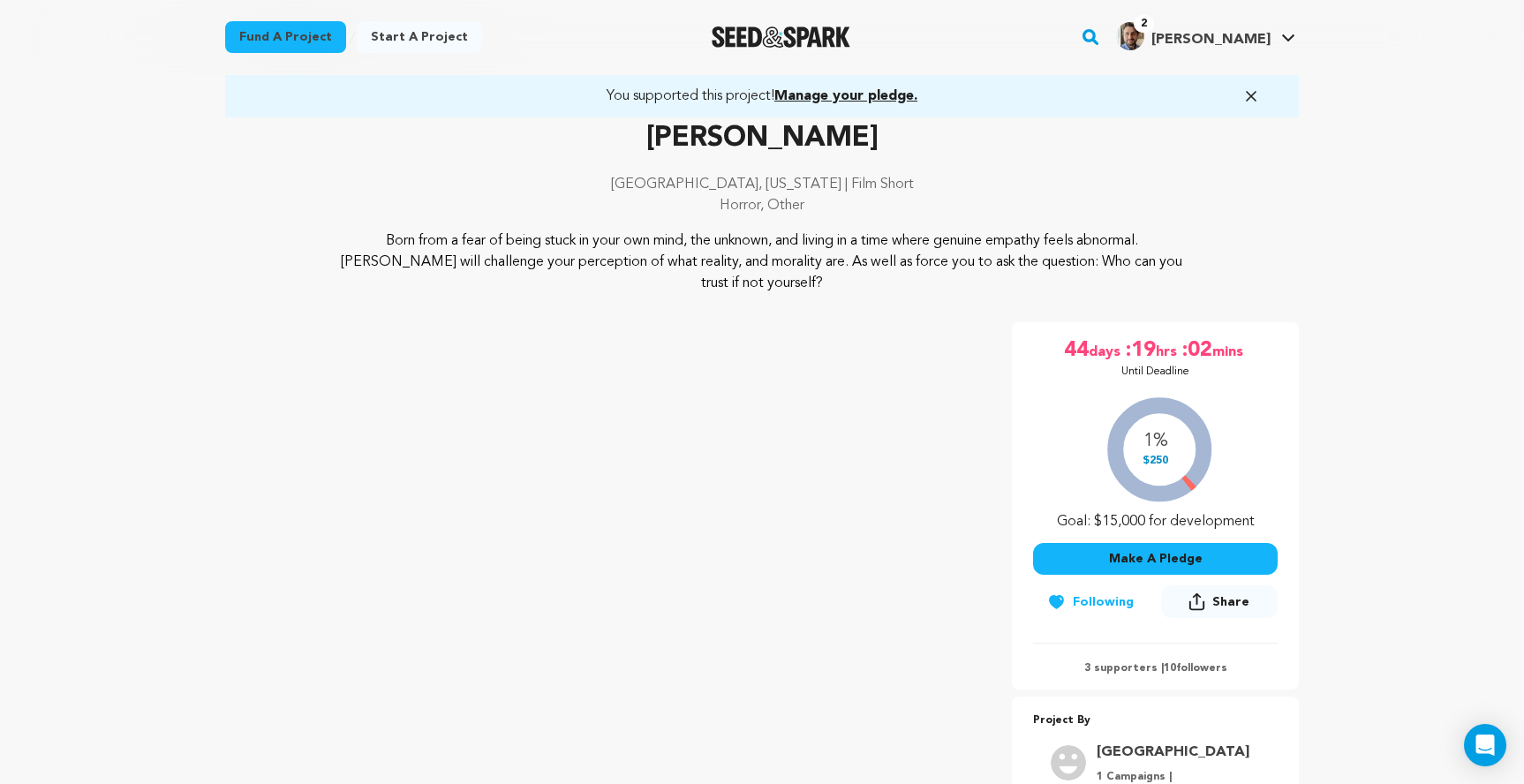
scroll to position [0, 0]
